Goal: Information Seeking & Learning: Learn about a topic

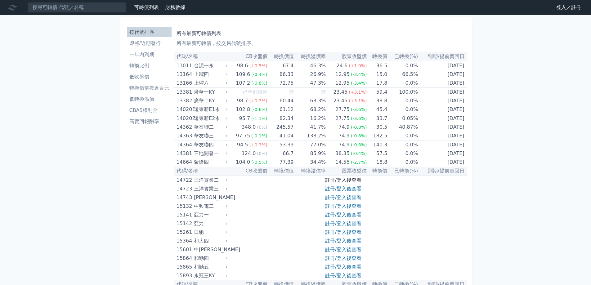
drag, startPoint x: 0, startPoint y: 0, endPoint x: 338, endPoint y: 182, distance: 383.9
click at [338, 182] on link "註冊/登入後查看" at bounding box center [343, 180] width 36 height 6
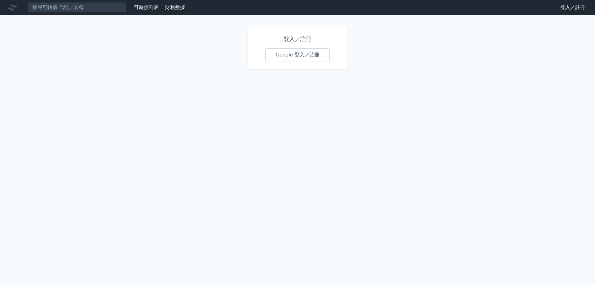
click at [309, 53] on link "Google 登入／註冊" at bounding box center [297, 54] width 64 height 13
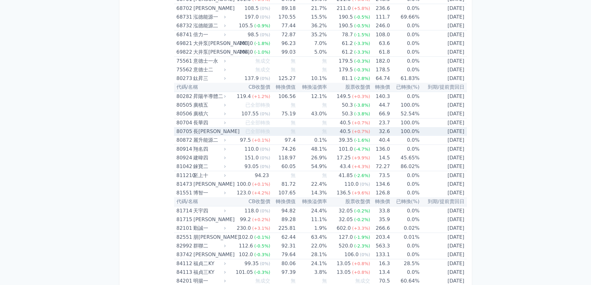
scroll to position [3286, 0]
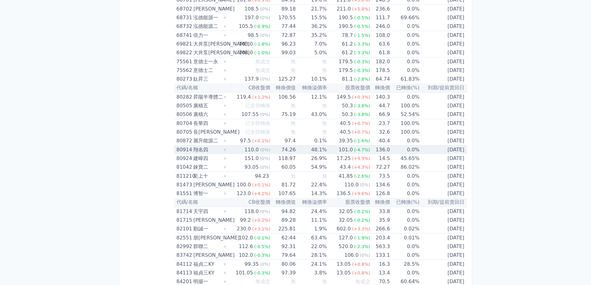
click at [258, 149] on div "110.0" at bounding box center [251, 149] width 17 height 9
